Goal: Task Accomplishment & Management: Manage account settings

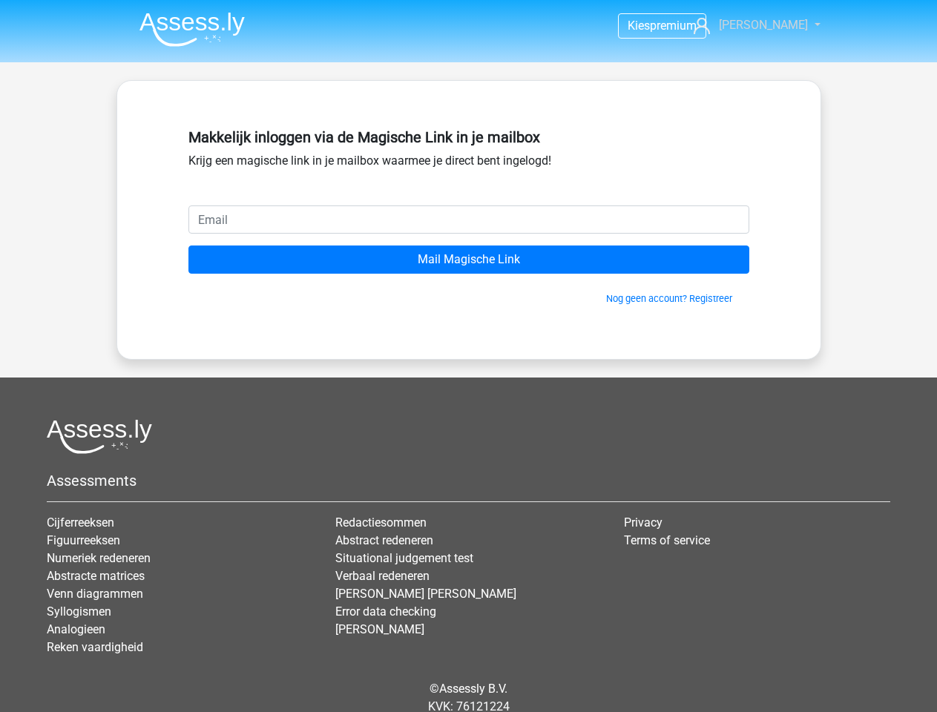
click at [776, 25] on span "[PERSON_NAME]" at bounding box center [763, 25] width 89 height 14
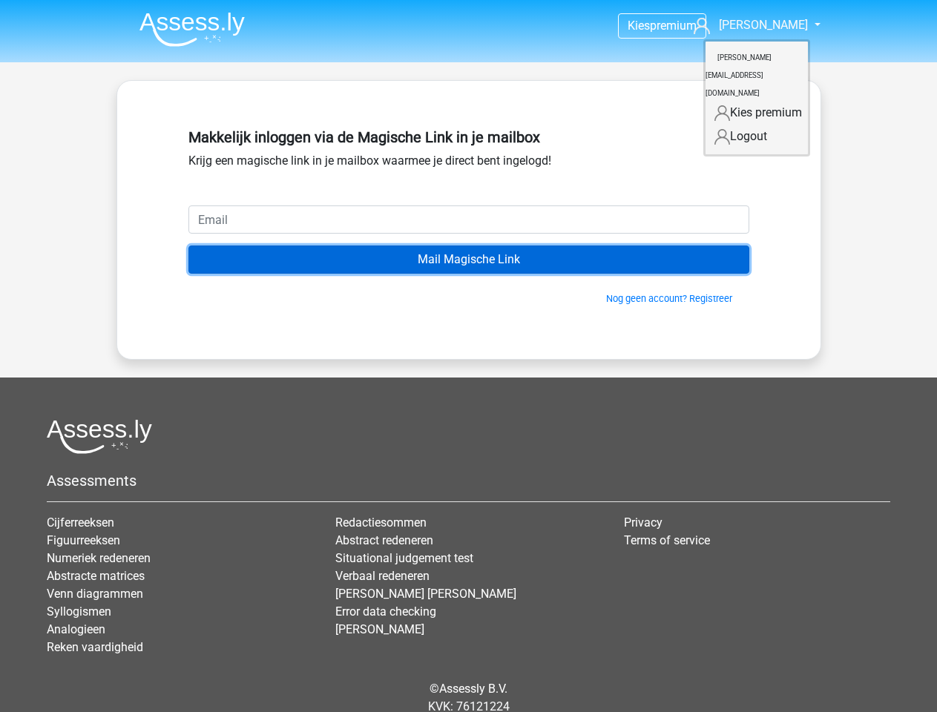
click at [469, 260] on input "Mail Magische Link" at bounding box center [468, 260] width 561 height 28
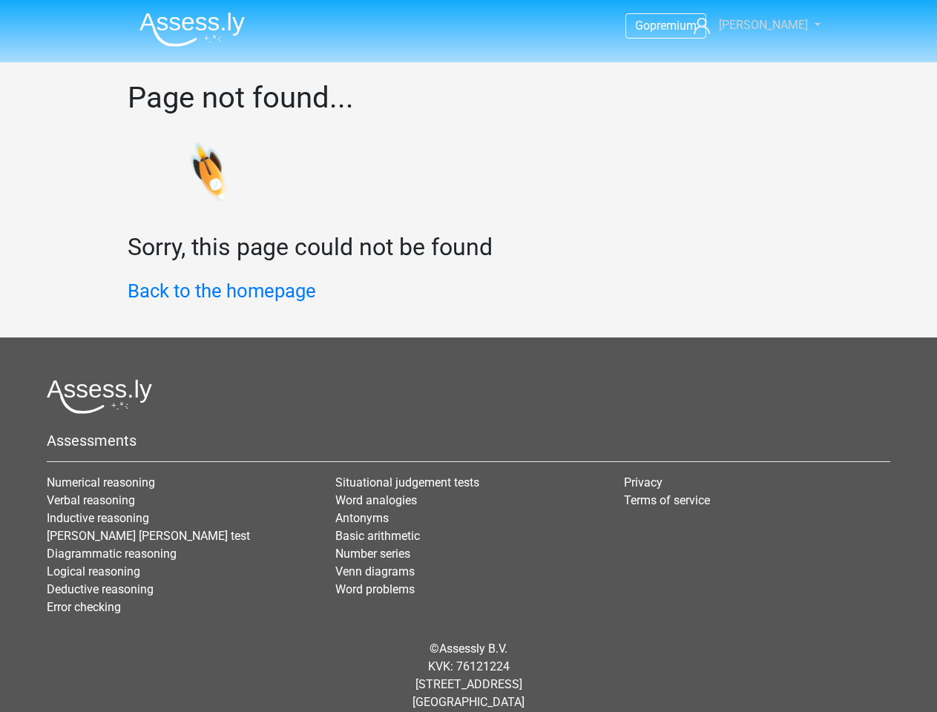
click at [776, 25] on span "[PERSON_NAME]" at bounding box center [763, 25] width 89 height 14
